Goal: Information Seeking & Learning: Learn about a topic

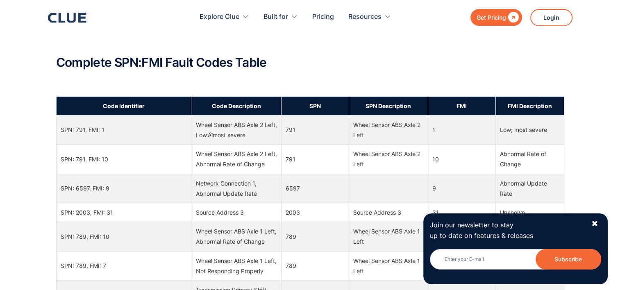
scroll to position [533, 0]
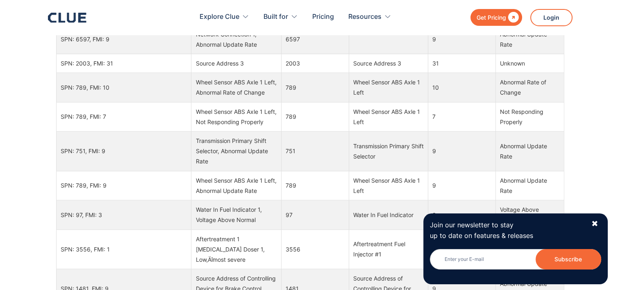
click at [517, 18] on div "" at bounding box center [512, 17] width 13 height 10
